Goal: Communication & Community: Answer question/provide support

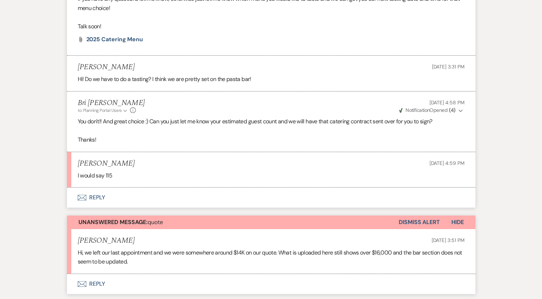
scroll to position [332, 0]
click at [39, 91] on div "Messages Tasks Payments Vendors Rental Overview Timeline Docs & Files Contacts …" at bounding box center [271, 112] width 542 height 652
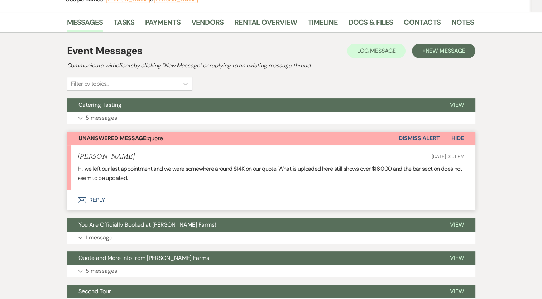
scroll to position [106, 0]
click at [99, 119] on p "5 messages" at bounding box center [102, 117] width 32 height 9
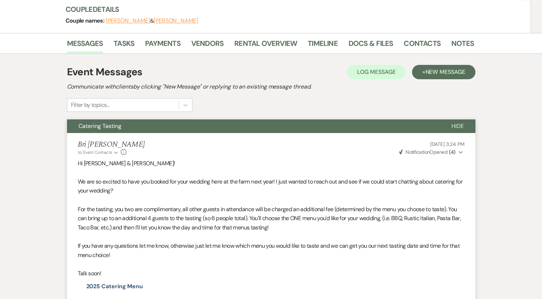
scroll to position [70, 0]
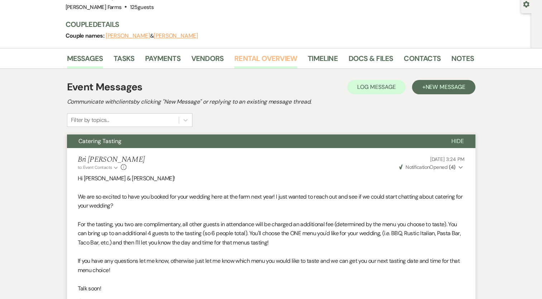
click at [276, 54] on link "Rental Overview" at bounding box center [265, 61] width 63 height 16
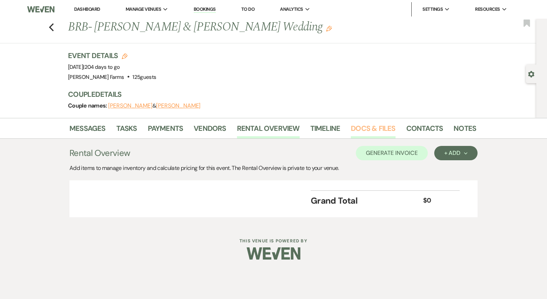
click at [362, 129] on link "Docs & Files" at bounding box center [373, 130] width 44 height 16
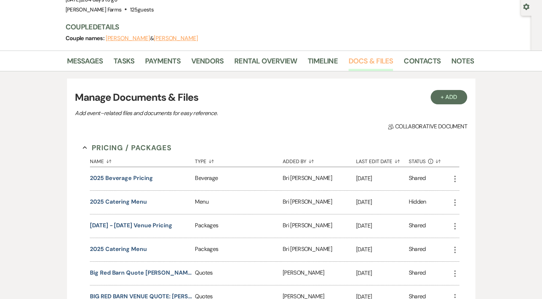
scroll to position [40, 0]
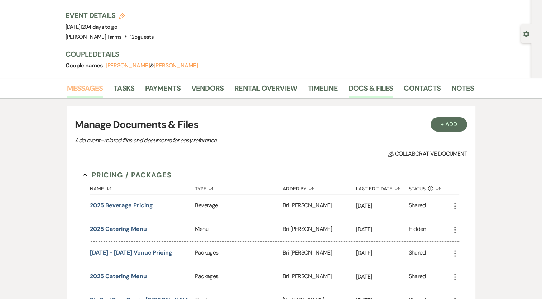
click at [86, 90] on link "Messages" at bounding box center [85, 90] width 36 height 16
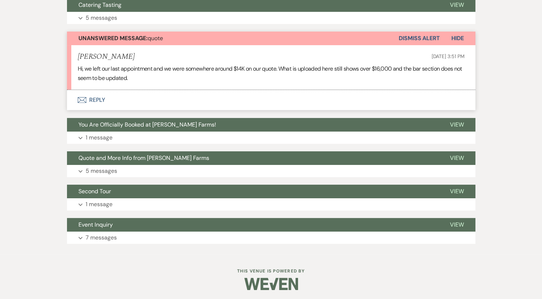
scroll to position [207, 0]
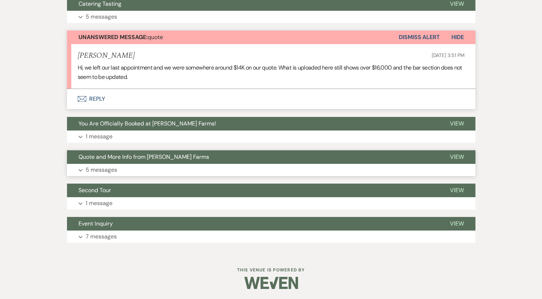
click at [96, 171] on p "5 messages" at bounding box center [102, 169] width 32 height 9
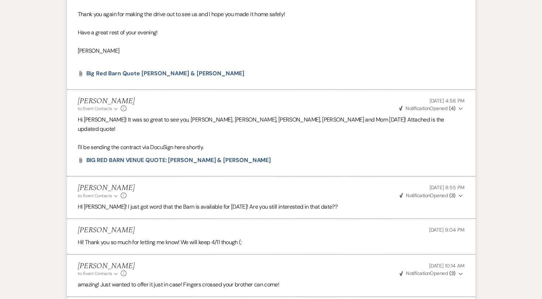
scroll to position [534, 0]
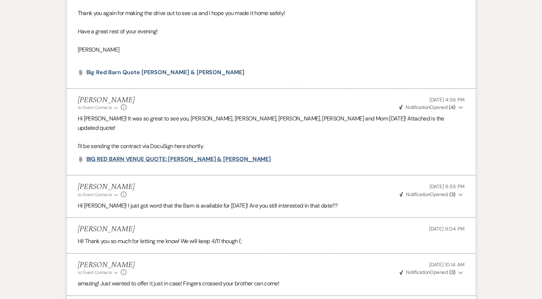
click at [219, 157] on span "BIG RED BARN VENUE QUOTE: [PERSON_NAME] & [PERSON_NAME]" at bounding box center [178, 159] width 185 height 8
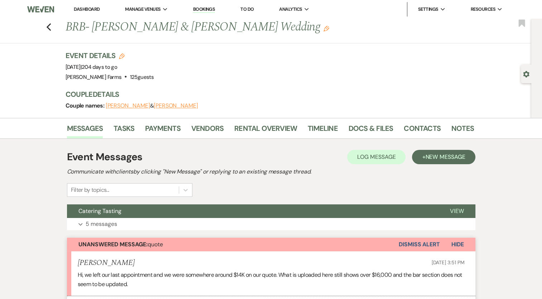
scroll to position [176, 0]
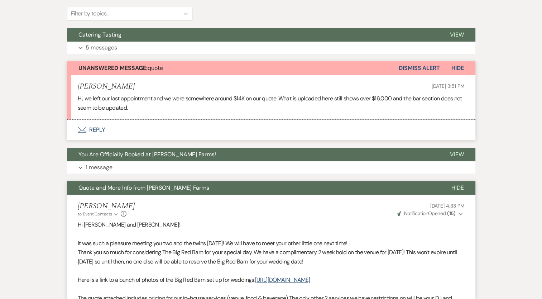
click at [96, 129] on button "Envelope Reply" at bounding box center [271, 130] width 408 height 20
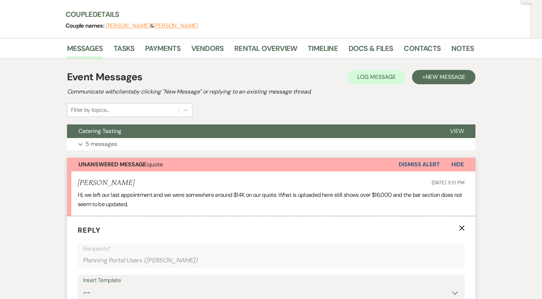
scroll to position [80, 0]
click at [451, 49] on link "Notes" at bounding box center [462, 50] width 23 height 16
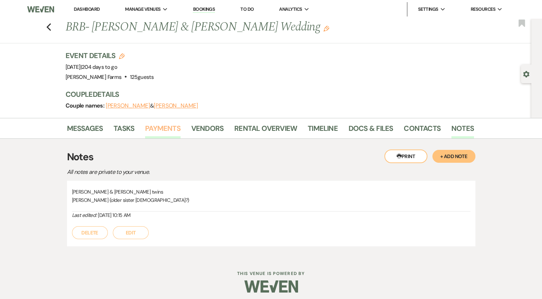
click at [164, 134] on link "Payments" at bounding box center [162, 130] width 35 height 16
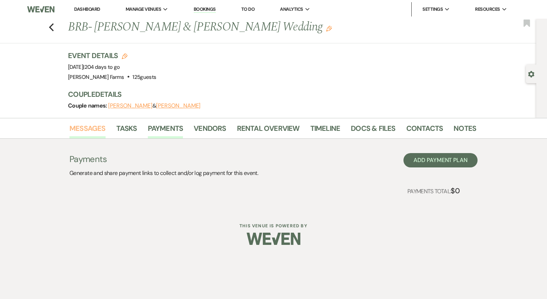
click at [89, 130] on link "Messages" at bounding box center [87, 130] width 36 height 16
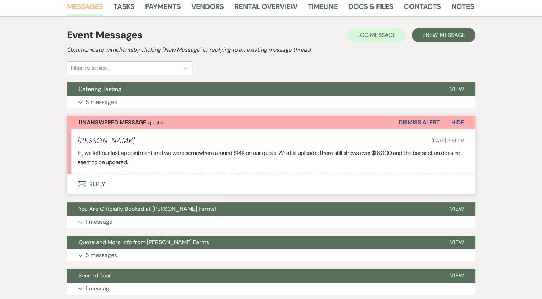
scroll to position [124, 0]
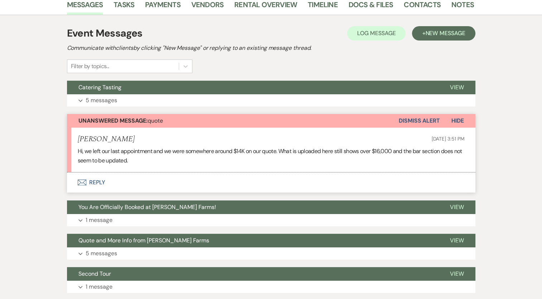
click at [97, 182] on button "Envelope Reply" at bounding box center [271, 182] width 408 height 20
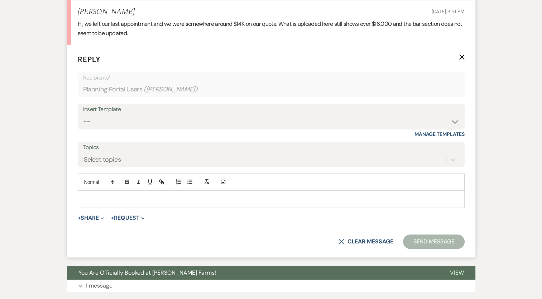
scroll to position [251, 0]
click at [103, 199] on p at bounding box center [270, 199] width 375 height 8
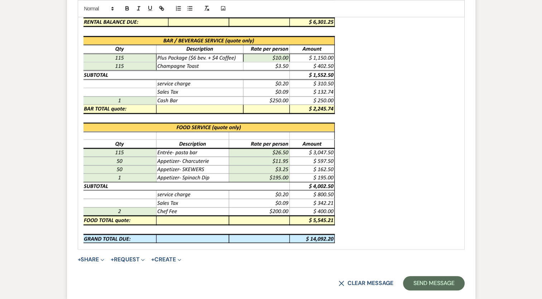
scroll to position [516, 0]
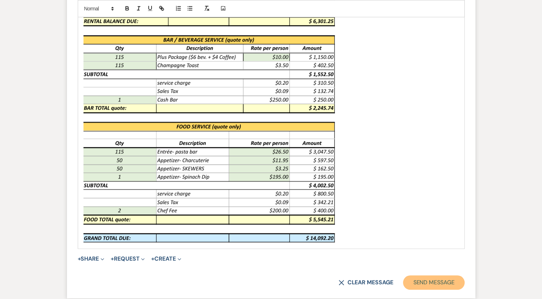
click at [418, 281] on button "Send Message" at bounding box center [433, 282] width 61 height 14
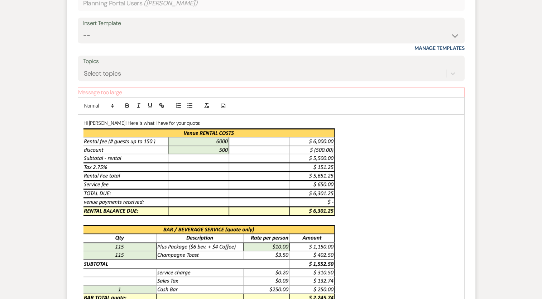
scroll to position [326, 0]
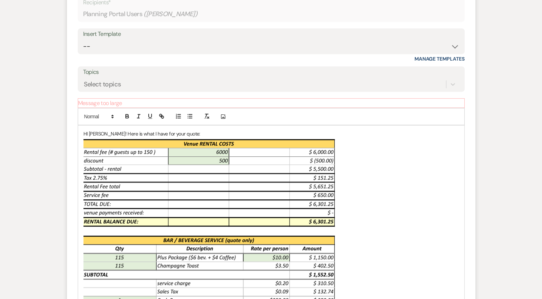
click at [248, 204] on img at bounding box center [209, 291] width 253 height 306
click at [312, 180] on img at bounding box center [209, 291] width 253 height 306
click at [207, 131] on p "HI [PERSON_NAME]! Here is what I have for your quote:" at bounding box center [270, 134] width 375 height 8
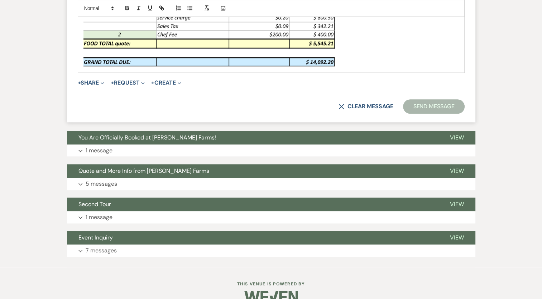
scroll to position [706, 0]
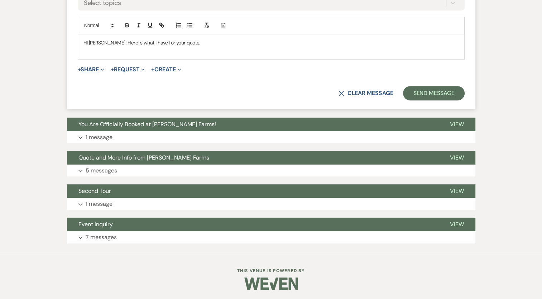
click at [100, 67] on span "Expand" at bounding box center [101, 70] width 5 height 8
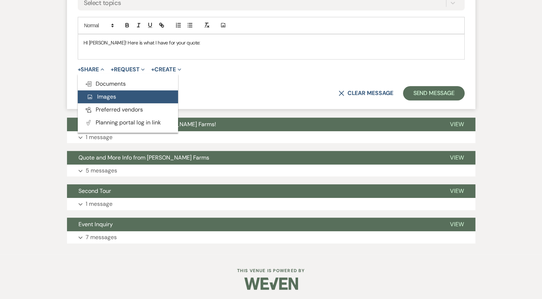
click at [106, 97] on span "Add Photo Images" at bounding box center [101, 97] width 30 height 8
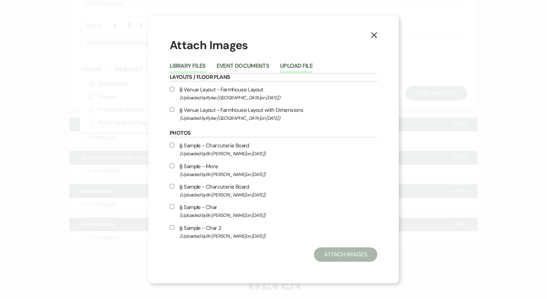
click at [292, 67] on button "Upload File" at bounding box center [296, 68] width 33 height 10
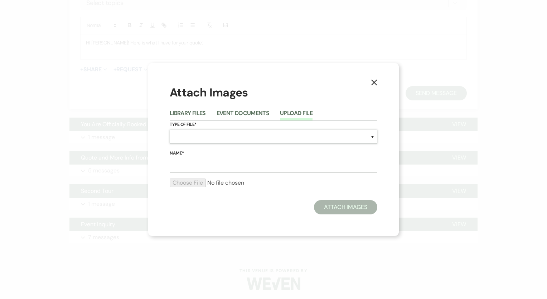
click at [202, 135] on select "Special Event Insurance Vendor Certificate of Insurance Contracts / Rental Agre…" at bounding box center [274, 137] width 208 height 14
select select "8"
click at [170, 130] on select "Special Event Insurance Vendor Certificate of Insurance Contracts / Rental Agre…" at bounding box center [274, 137] width 208 height 14
click at [206, 164] on input "Name*" at bounding box center [274, 166] width 208 height 14
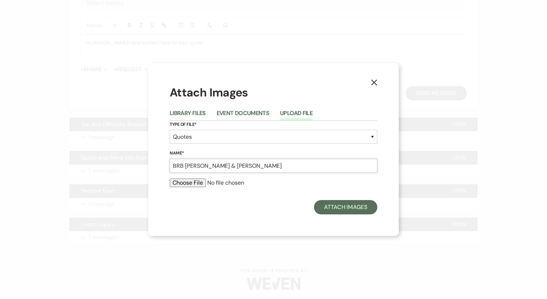
type input "BRB [PERSON_NAME] & [PERSON_NAME]"
click at [185, 184] on input "file" at bounding box center [274, 182] width 208 height 9
type input "C:\fakepath\Screenshot_17-9-2025_171744_.jpeg"
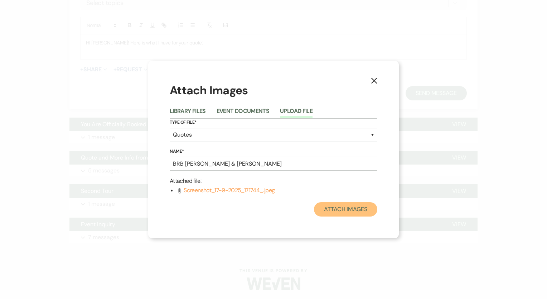
click at [343, 210] on button "Attach Images" at bounding box center [345, 209] width 63 height 14
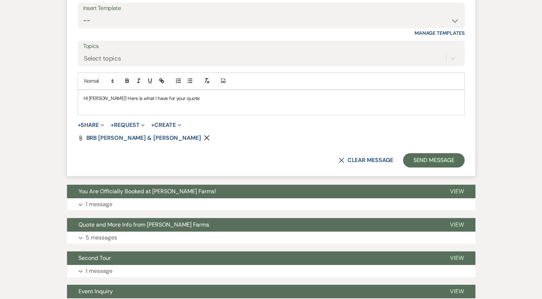
scroll to position [351, 0]
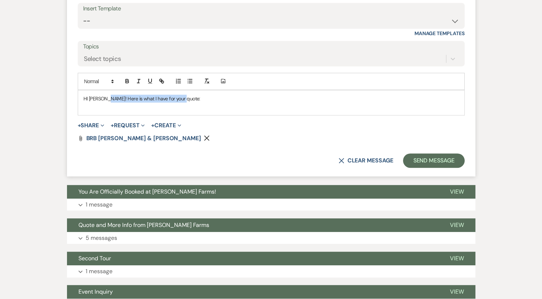
drag, startPoint x: 182, startPoint y: 96, endPoint x: 109, endPoint y: 95, distance: 72.4
click at [109, 95] on p "HI [PERSON_NAME]! Here is what I have for your quote:" at bounding box center [270, 99] width 375 height 8
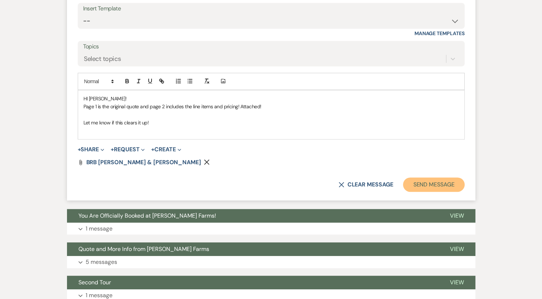
click at [435, 187] on button "Send Message" at bounding box center [433, 184] width 61 height 14
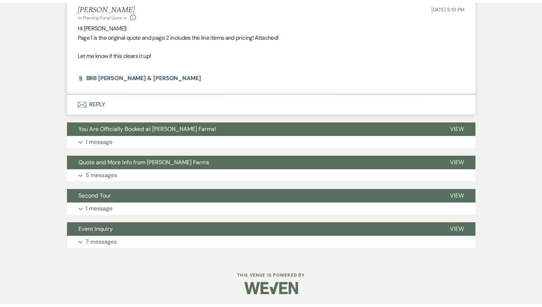
scroll to position [294, 0]
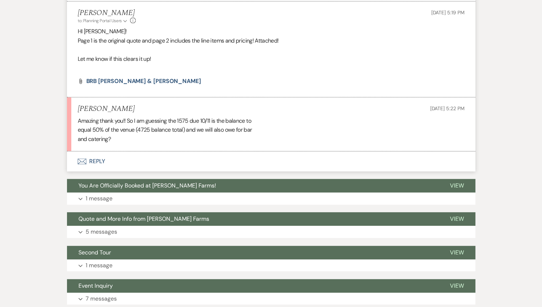
click at [93, 158] on button "Envelope Reply" at bounding box center [271, 162] width 408 height 20
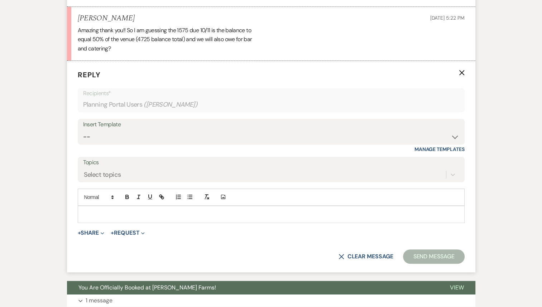
scroll to position [385, 0]
click at [118, 213] on p at bounding box center [270, 215] width 375 height 8
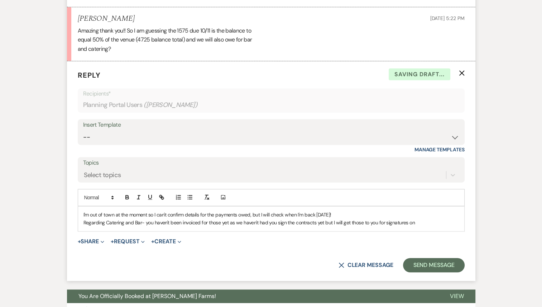
click at [234, 221] on p "Regarding Catering and Bar- you haven't been invoiced for those yet as we haven…" at bounding box center [270, 223] width 375 height 8
click at [225, 221] on p "Regarding Catering and Bar- you haven't been invoiced for those yet as we haven…" at bounding box center [270, 223] width 375 height 8
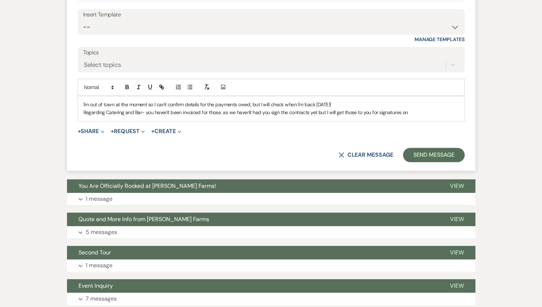
scroll to position [530, 0]
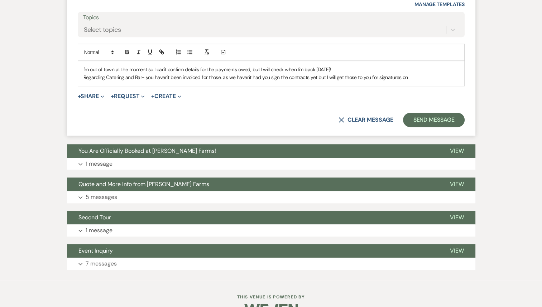
click at [323, 76] on p "Regarding Catering and Bar- you haven't been invoiced for those. as we haven't …" at bounding box center [270, 77] width 375 height 8
click at [252, 77] on p "Regarding Catering and Bar- you haven't been invoiced for those! I will get tho…" at bounding box center [270, 77] width 375 height 8
click at [343, 77] on p "Regarding Catering and Bar- you haven't been invoiced for those! I will get tho…" at bounding box center [270, 77] width 375 height 8
click at [421, 74] on p "Regarding Catering and Bar- you haven't been invoiced for those! I will get tho…" at bounding box center [270, 77] width 375 height 8
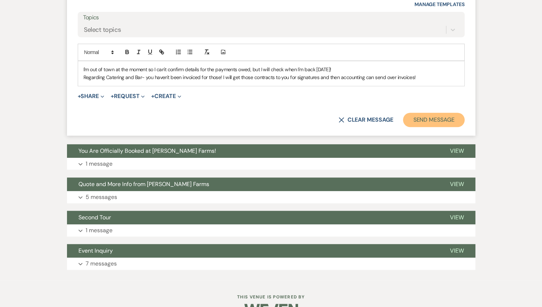
click at [438, 117] on button "Send Message" at bounding box center [433, 120] width 61 height 14
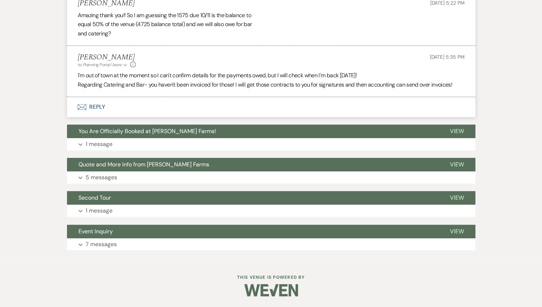
scroll to position [399, 0]
